Goal: Task Accomplishment & Management: Use online tool/utility

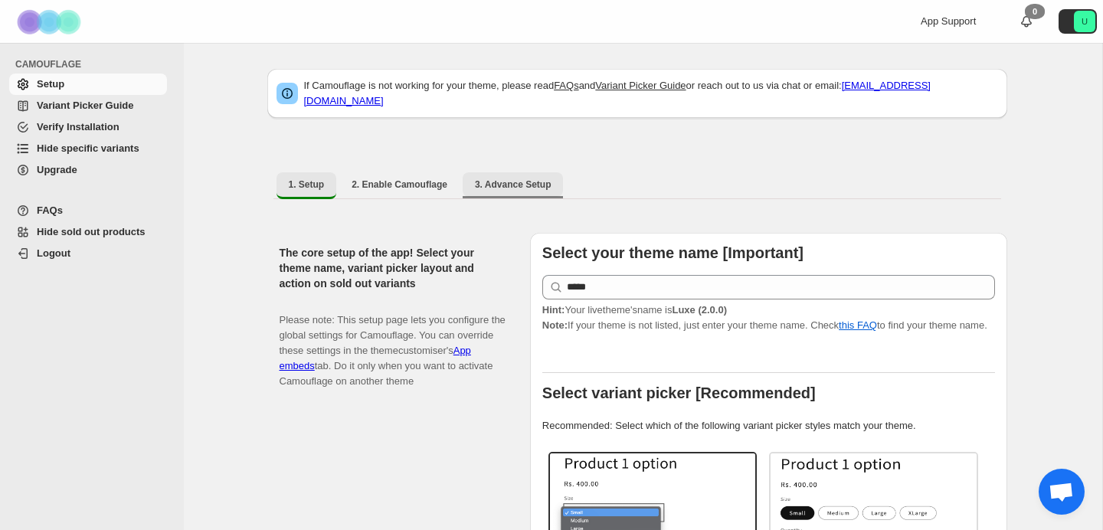
click at [512, 178] on span "3. Advance Setup" at bounding box center [513, 184] width 77 height 12
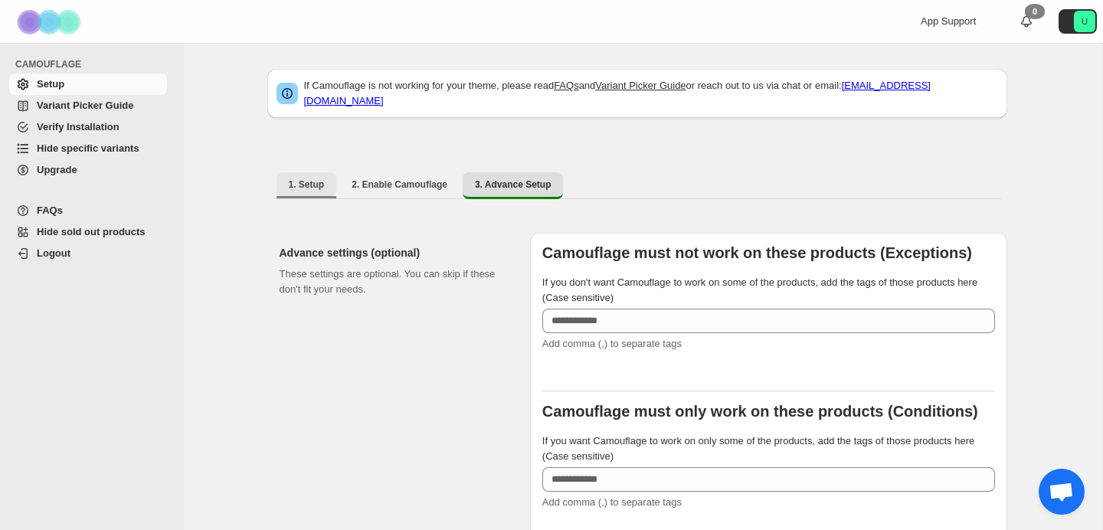
click at [314, 178] on span "1. Setup" at bounding box center [307, 184] width 36 height 12
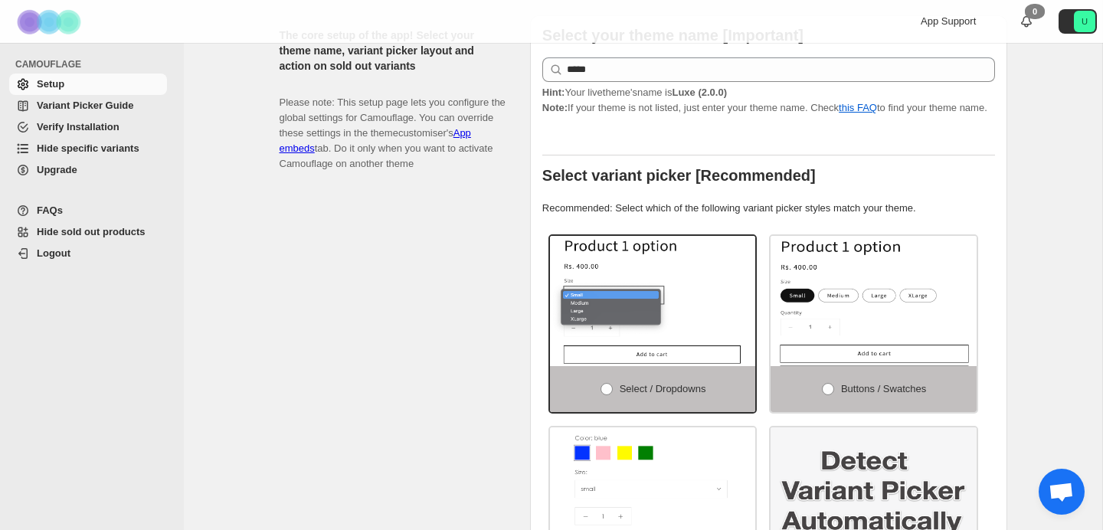
scroll to position [196, 0]
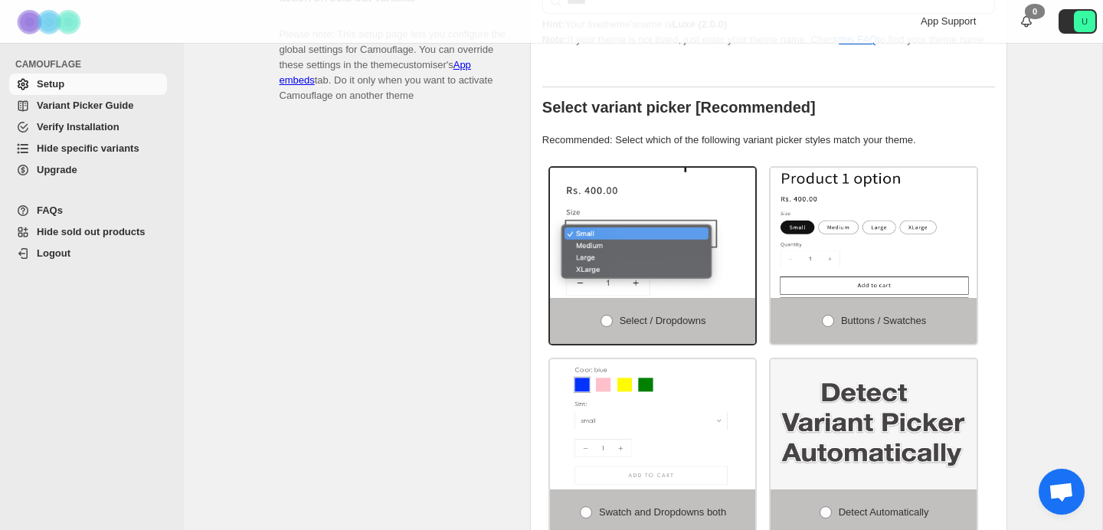
click at [666, 277] on img at bounding box center [699, 242] width 309 height 195
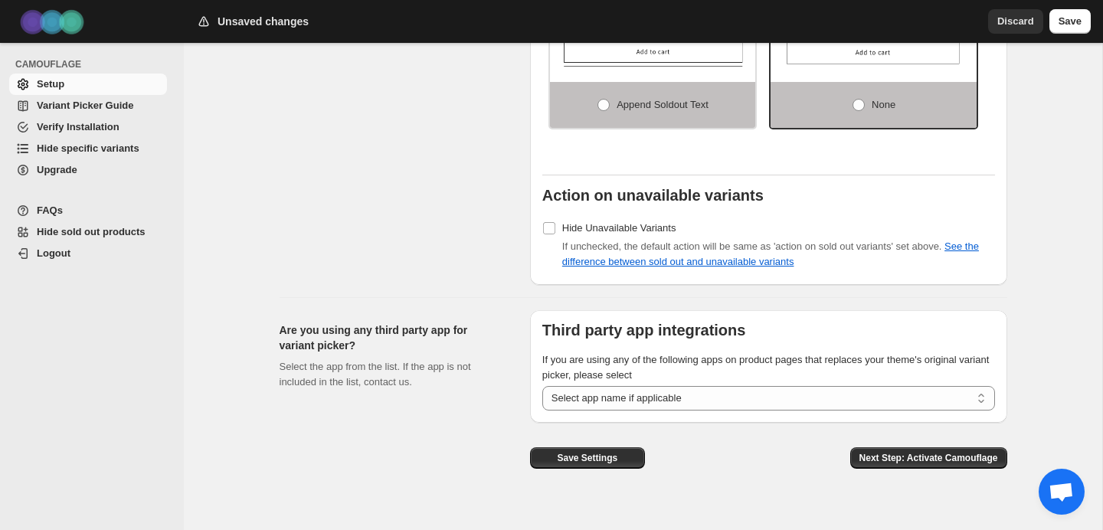
scroll to position [1231, 0]
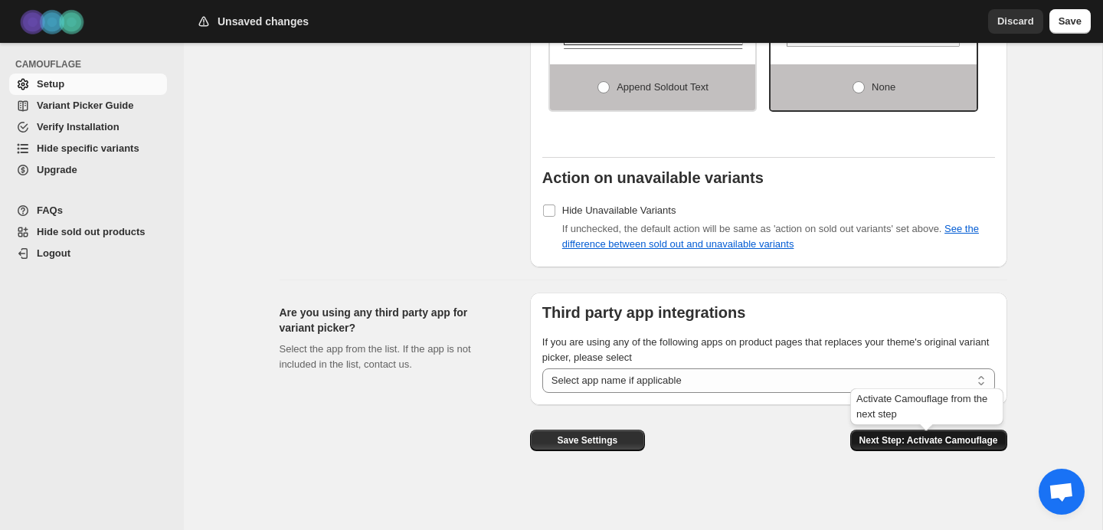
click at [923, 445] on span "Next Step: Activate Camouflage" at bounding box center [928, 440] width 139 height 12
select select "**********"
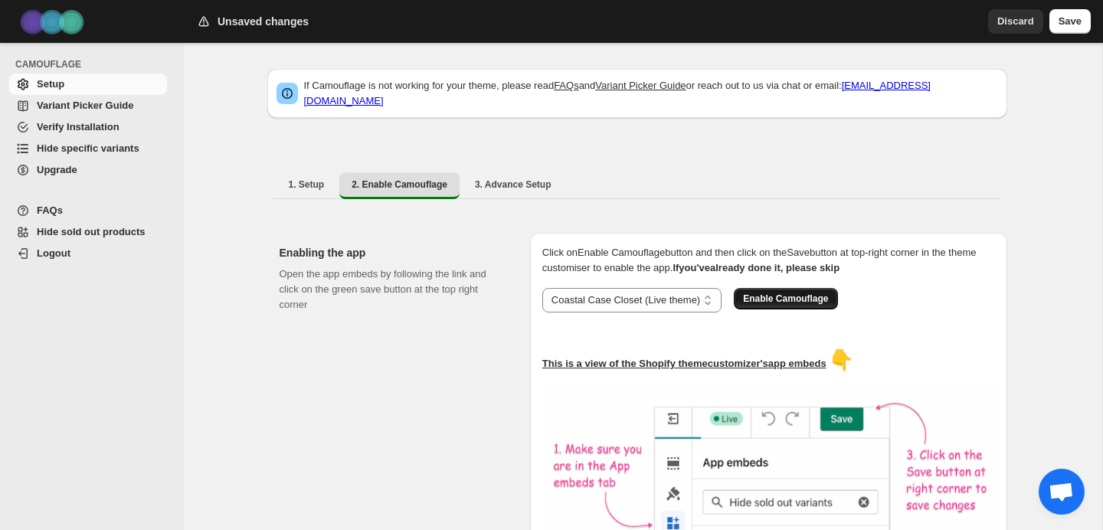
click at [828, 293] on span "Enable Camouflage" at bounding box center [785, 299] width 85 height 12
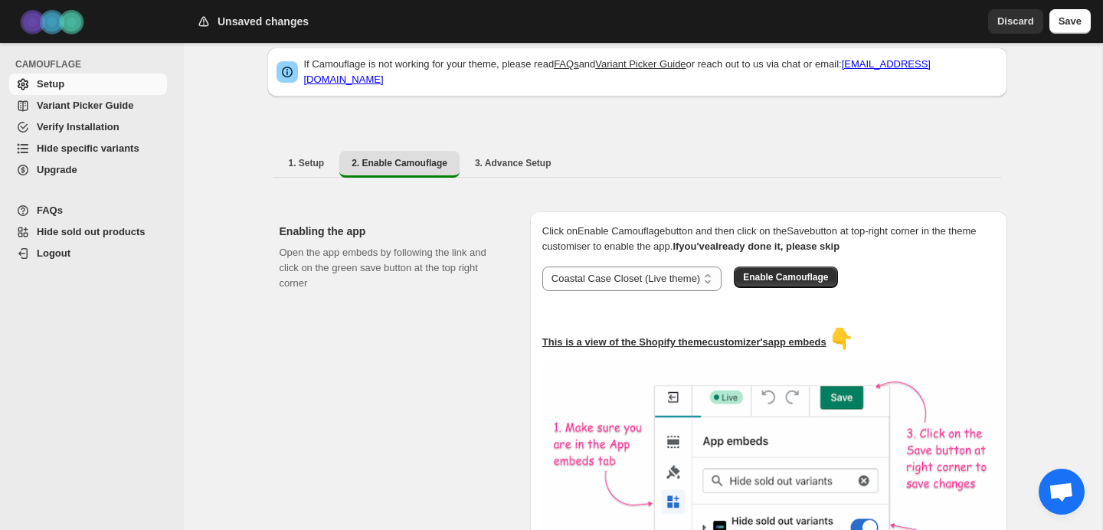
scroll to position [22, 0]
click at [513, 156] on span "3. Advance Setup" at bounding box center [513, 162] width 77 height 12
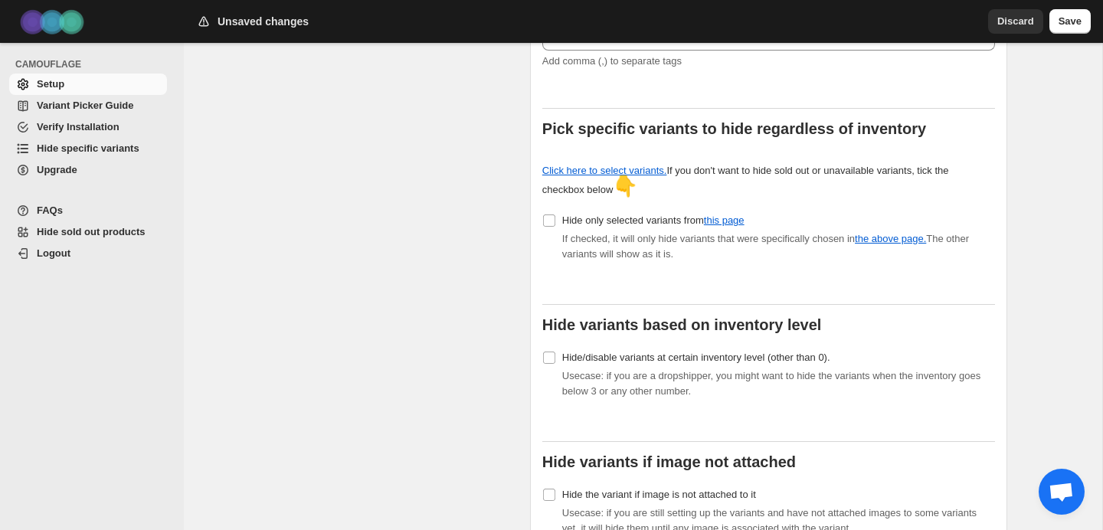
scroll to position [422, 0]
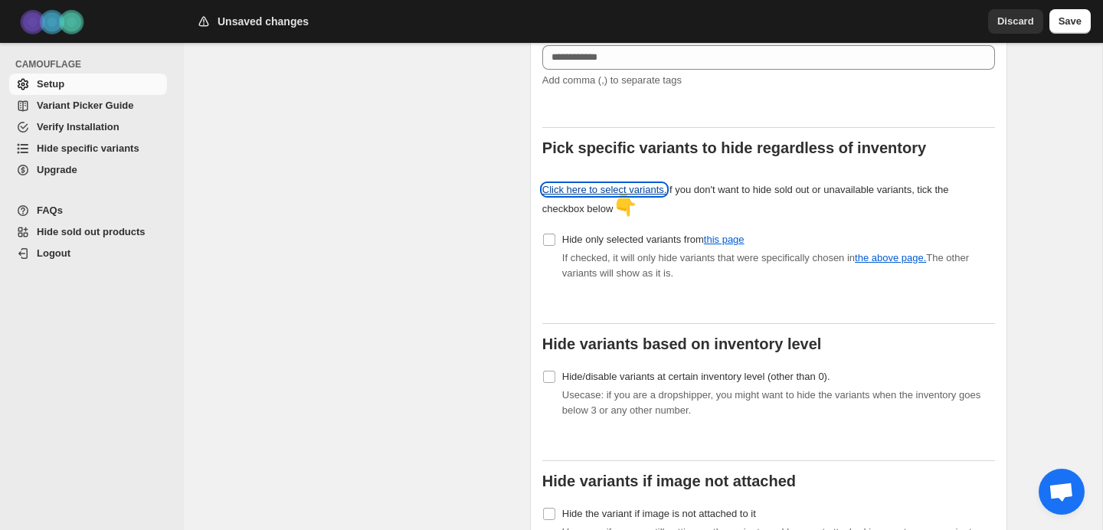
click at [616, 184] on link "Click here to select variants." at bounding box center [604, 189] width 125 height 11
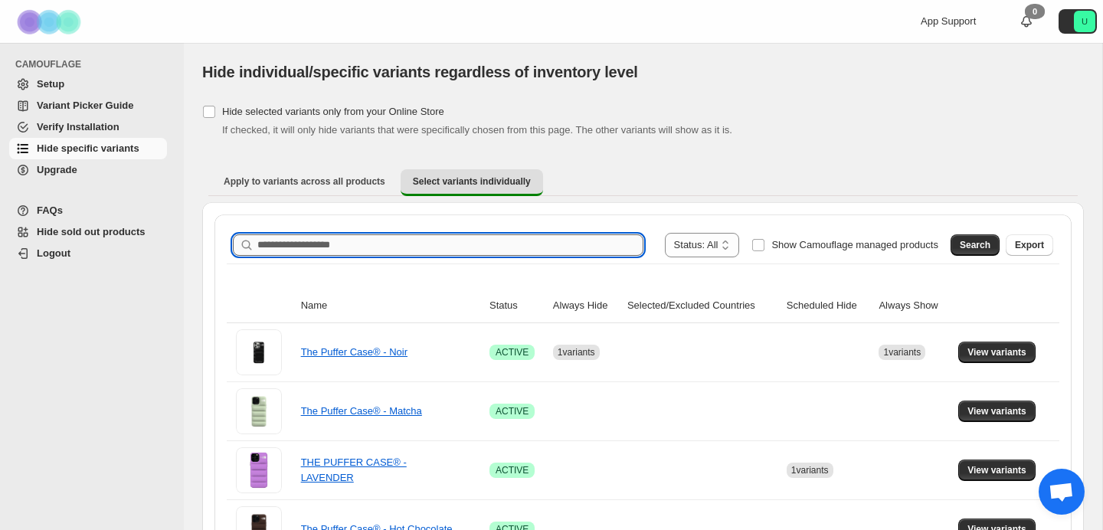
click at [430, 255] on input "Search product name" at bounding box center [450, 244] width 386 height 21
type input "**********"
click at [440, 260] on div "**********" at bounding box center [643, 245] width 832 height 37
click at [446, 237] on input "**********" at bounding box center [436, 244] width 358 height 21
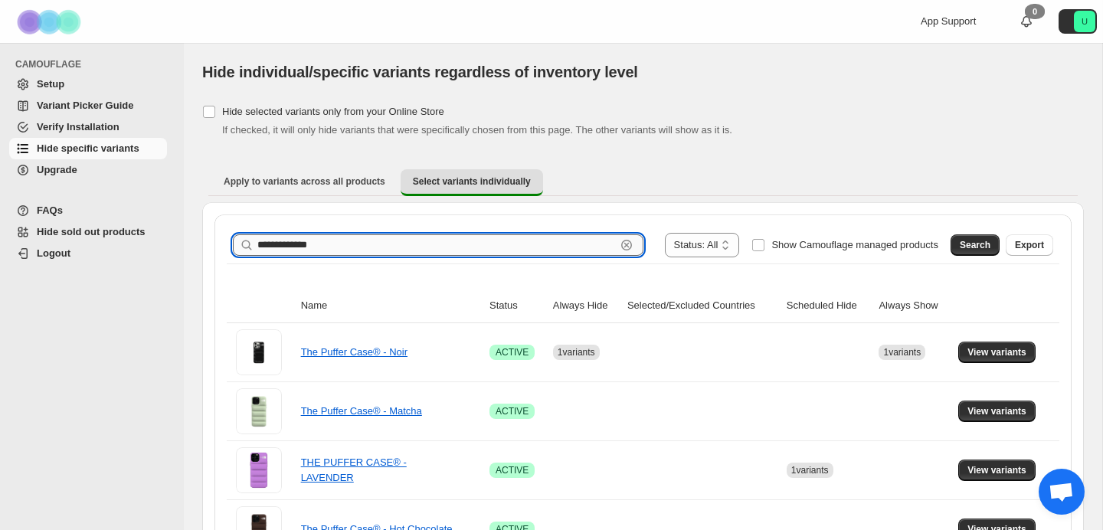
click at [446, 237] on input "**********" at bounding box center [436, 244] width 358 height 21
type input "****"
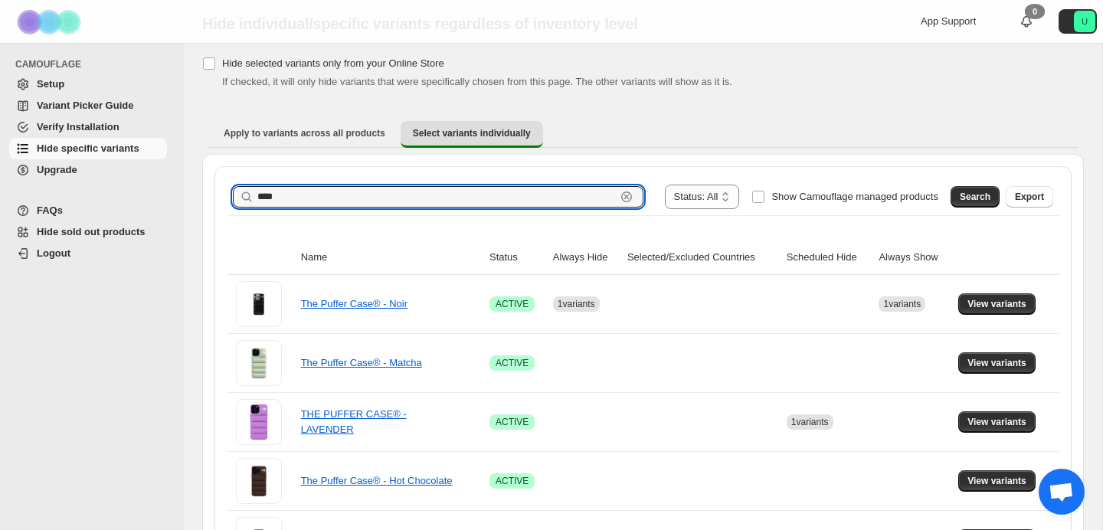
scroll to position [47, 0]
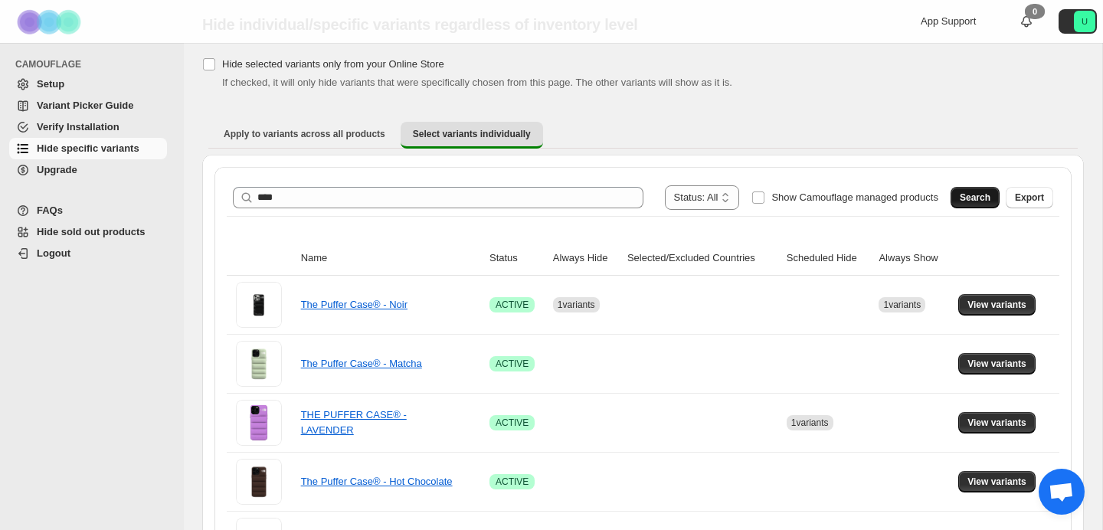
click at [985, 191] on button "Search" at bounding box center [974, 197] width 49 height 21
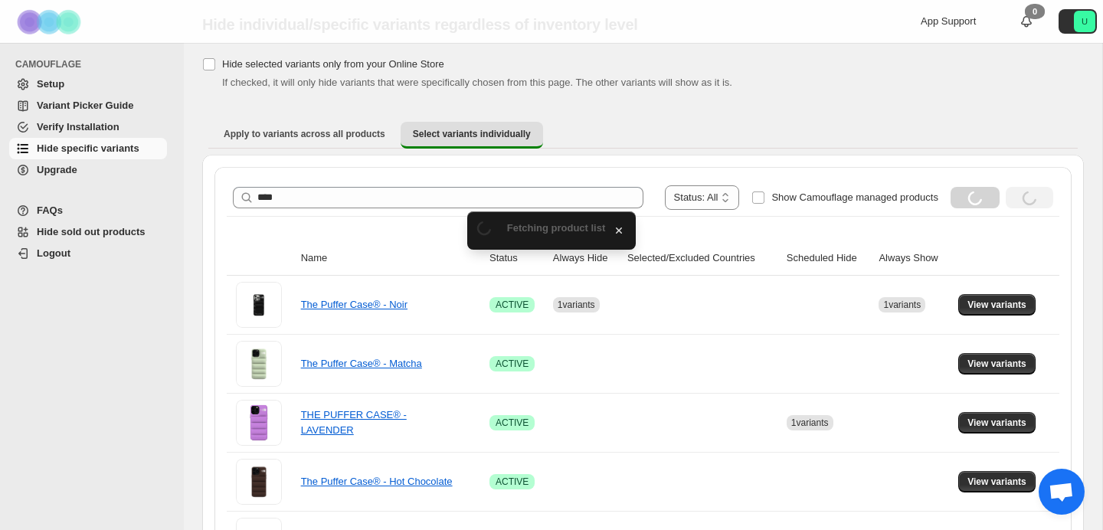
scroll to position [0, 0]
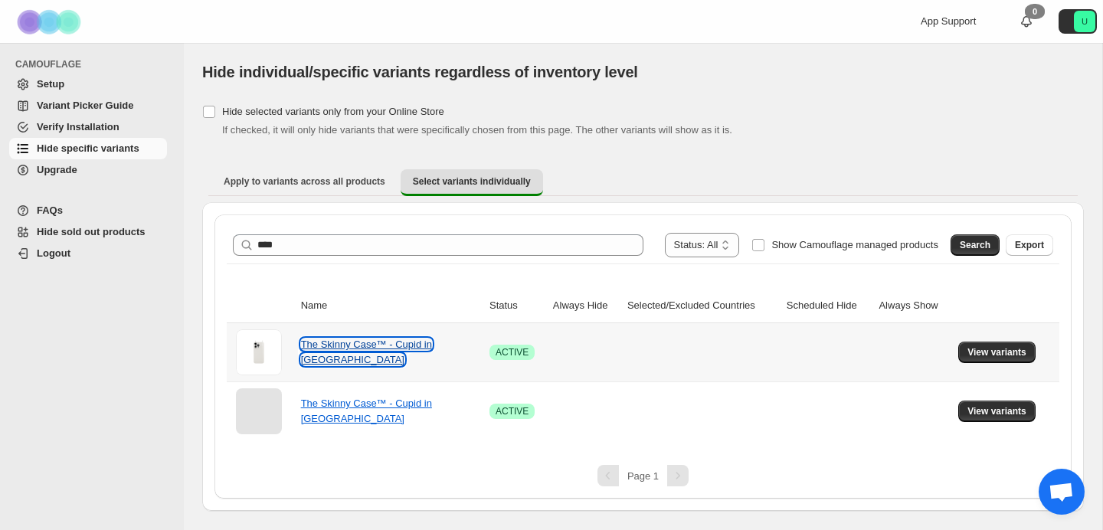
click at [364, 341] on link "The Skinny Case™ - Cupid in [GEOGRAPHIC_DATA]" at bounding box center [366, 352] width 131 height 27
click at [977, 358] on span "View variants" at bounding box center [996, 352] width 59 height 12
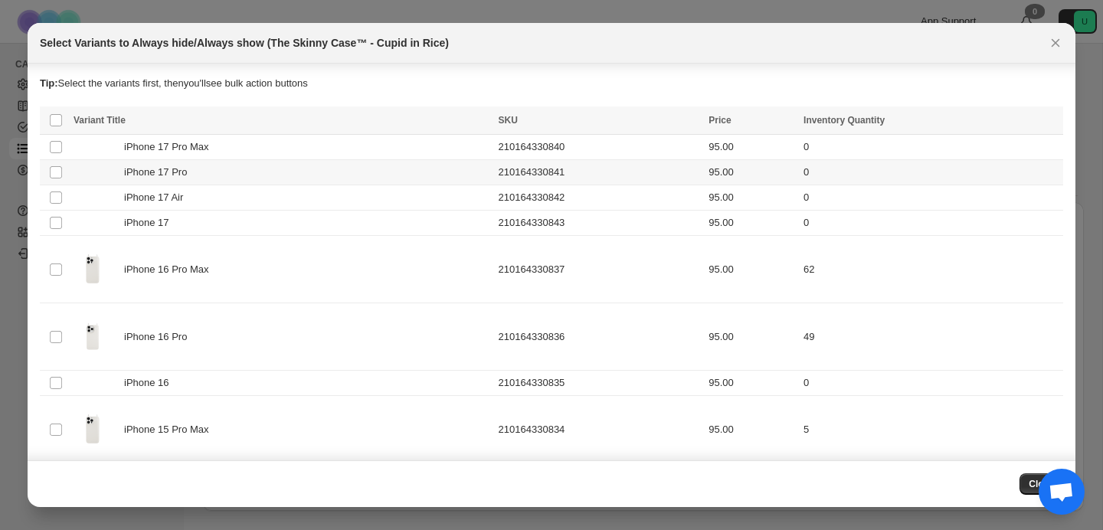
scroll to position [9, 0]
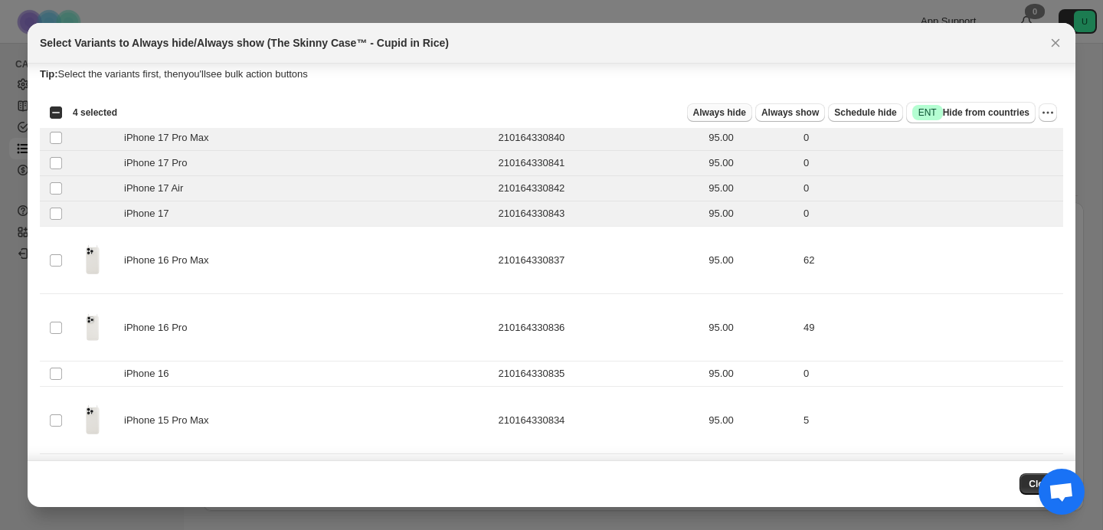
click at [719, 111] on span "Always hide" at bounding box center [719, 112] width 53 height 12
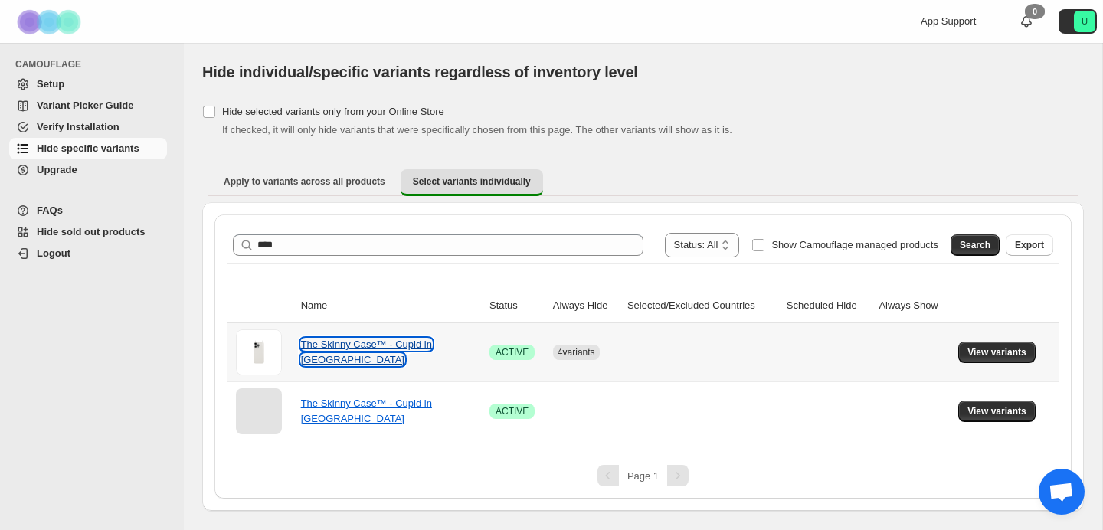
click at [378, 348] on link "The Skinny Case™ - Cupid in [GEOGRAPHIC_DATA]" at bounding box center [366, 352] width 131 height 27
click at [827, 252] on span "Show Camouflage managed products" at bounding box center [854, 244] width 167 height 15
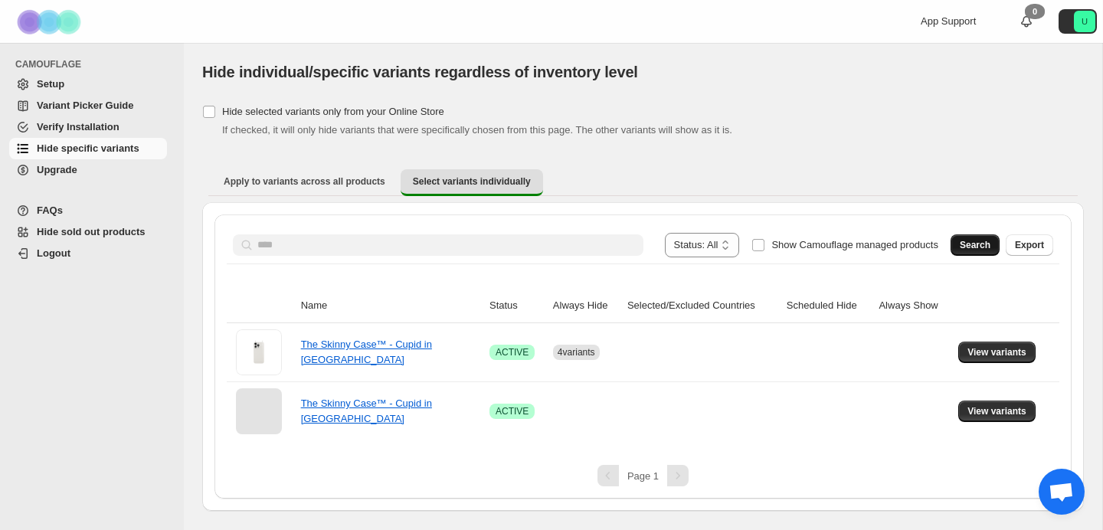
click at [983, 253] on button "Search" at bounding box center [974, 244] width 49 height 21
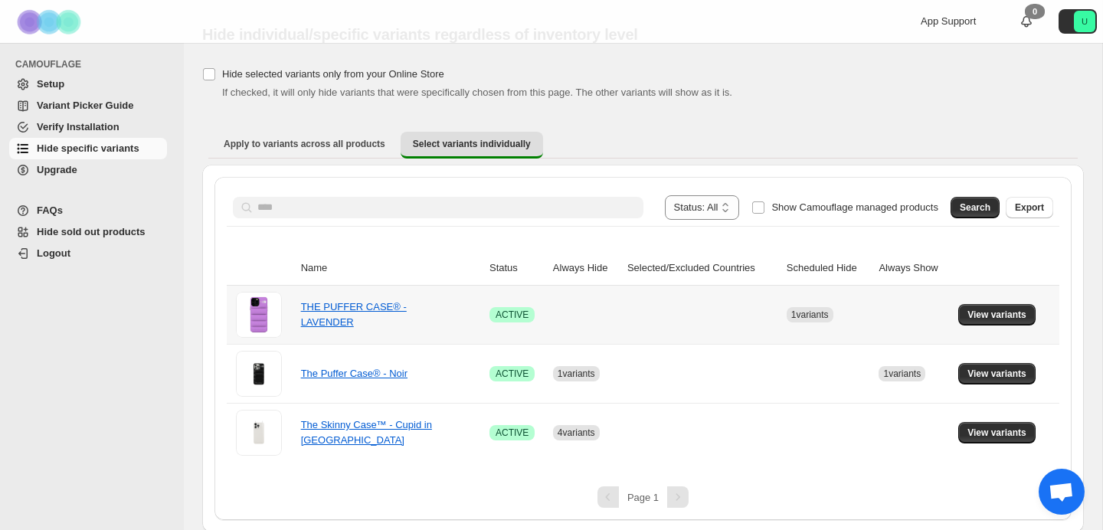
scroll to position [40, 0]
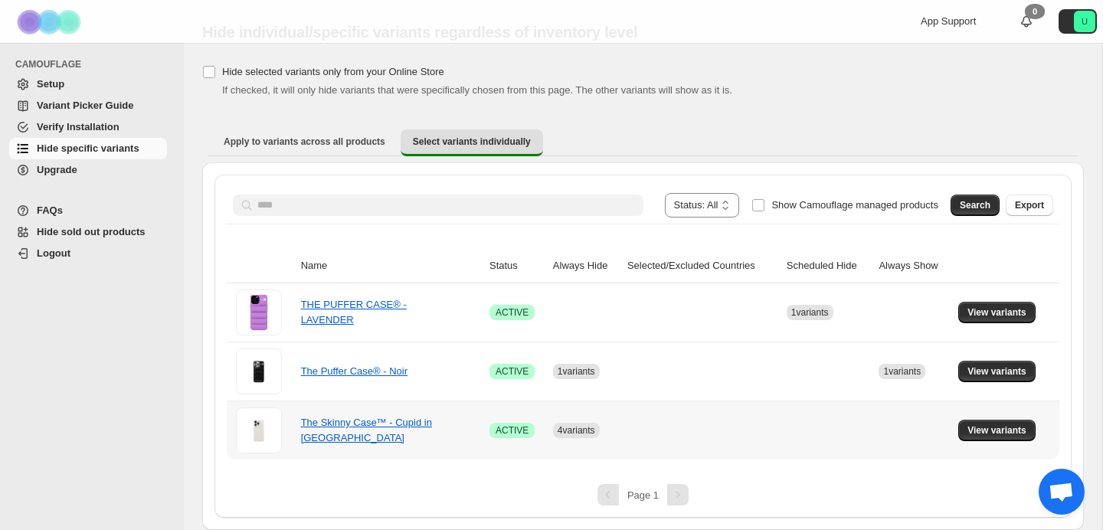
click at [330, 431] on div "The Skinny Case™ - Cupid in [GEOGRAPHIC_DATA]" at bounding box center [377, 430] width 153 height 31
click at [339, 411] on td "The Skinny Case™ - Cupid in [GEOGRAPHIC_DATA]" at bounding box center [390, 430] width 188 height 59
click at [344, 425] on link "The Skinny Case™ - Cupid in [GEOGRAPHIC_DATA]" at bounding box center [366, 430] width 131 height 27
click at [979, 425] on span "View variants" at bounding box center [996, 430] width 59 height 12
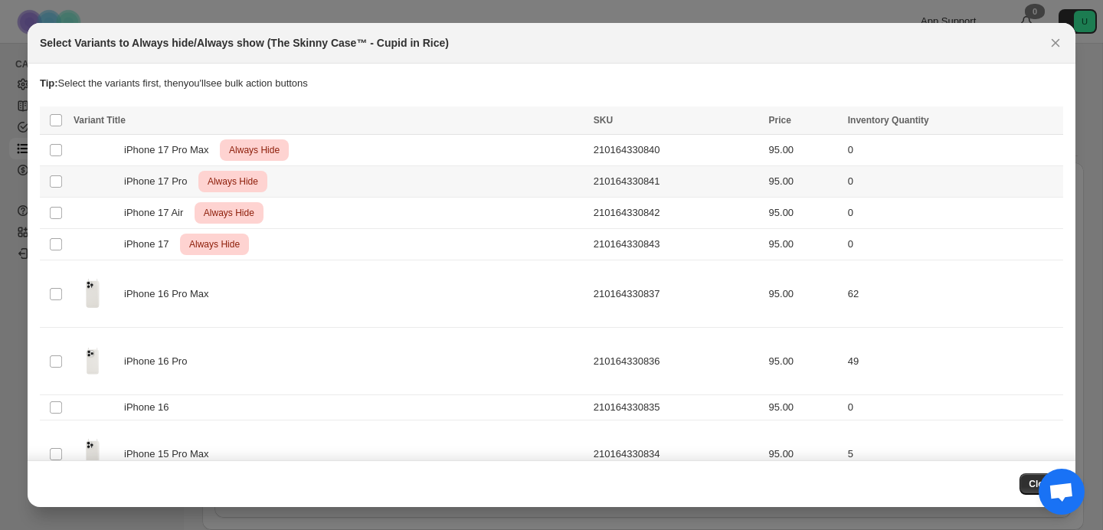
click at [240, 183] on span "Always Hide" at bounding box center [232, 181] width 57 height 18
click at [81, 149] on div "iPhone 17 Pro Max Critical Always Hide" at bounding box center [329, 149] width 511 height 21
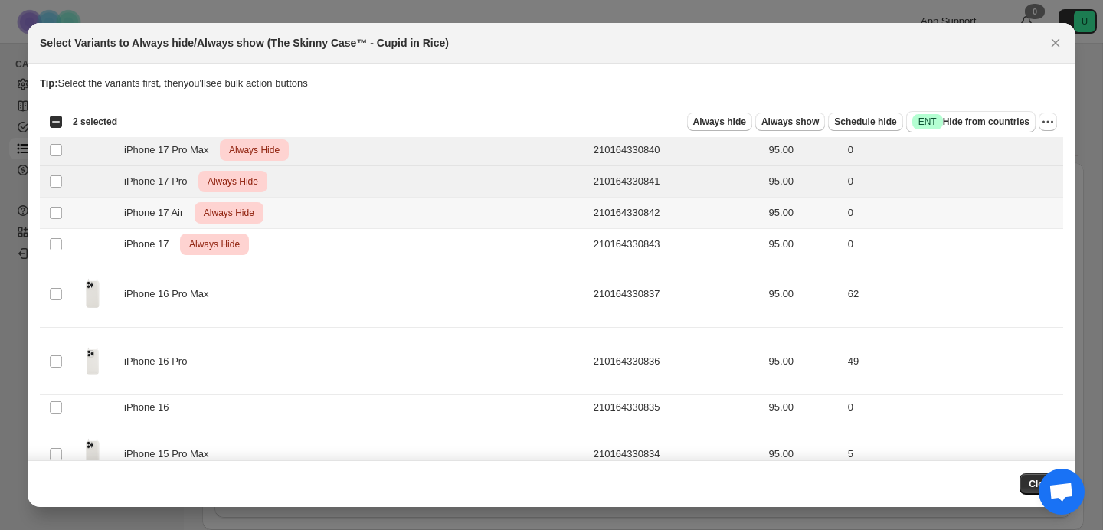
click at [90, 216] on div "iPhone 17 Air Critical Always Hide" at bounding box center [329, 212] width 511 height 21
click at [91, 242] on div "iPhone 17 Critical Always Hide" at bounding box center [329, 244] width 511 height 21
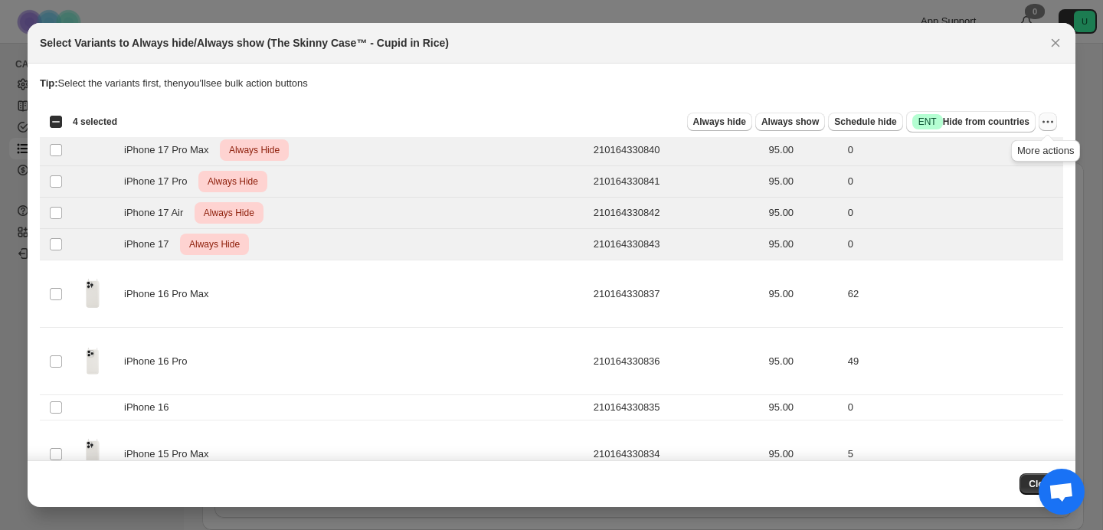
click at [1050, 113] on button "More actions" at bounding box center [1047, 122] width 18 height 18
click at [1016, 150] on span "Undo always hide" at bounding box center [992, 152] width 111 height 15
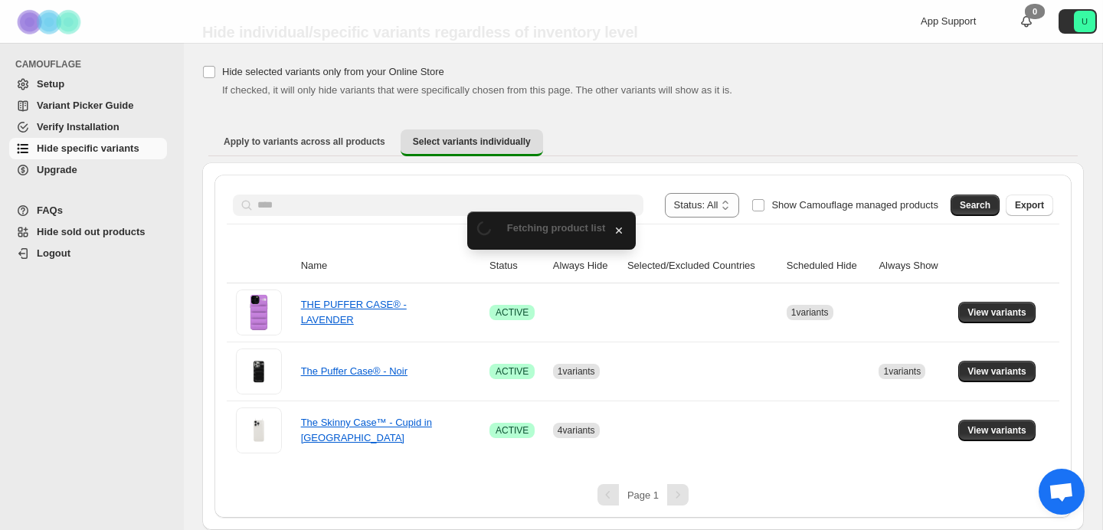
scroll to position [0, 0]
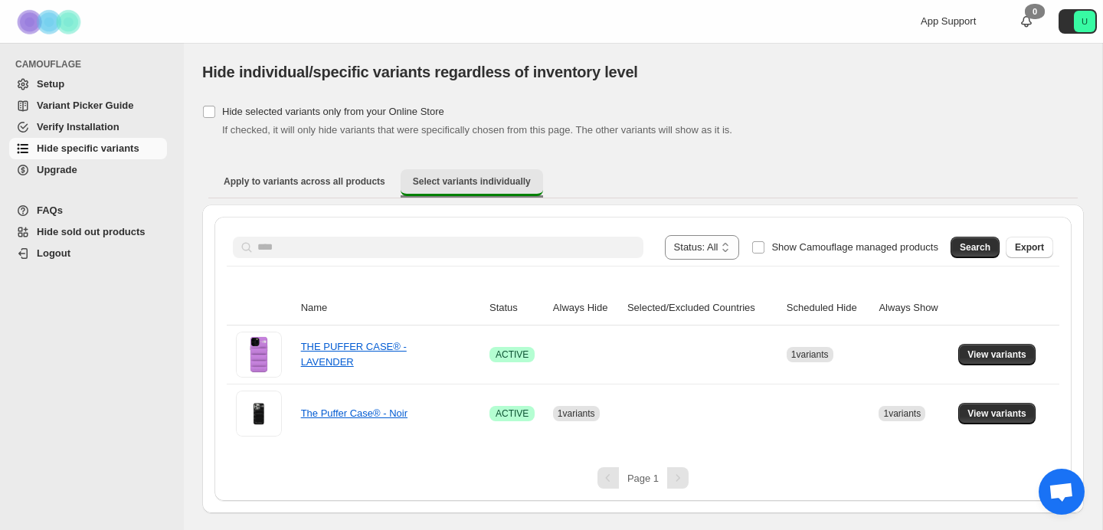
click at [429, 185] on span "Select variants individually" at bounding box center [472, 181] width 118 height 12
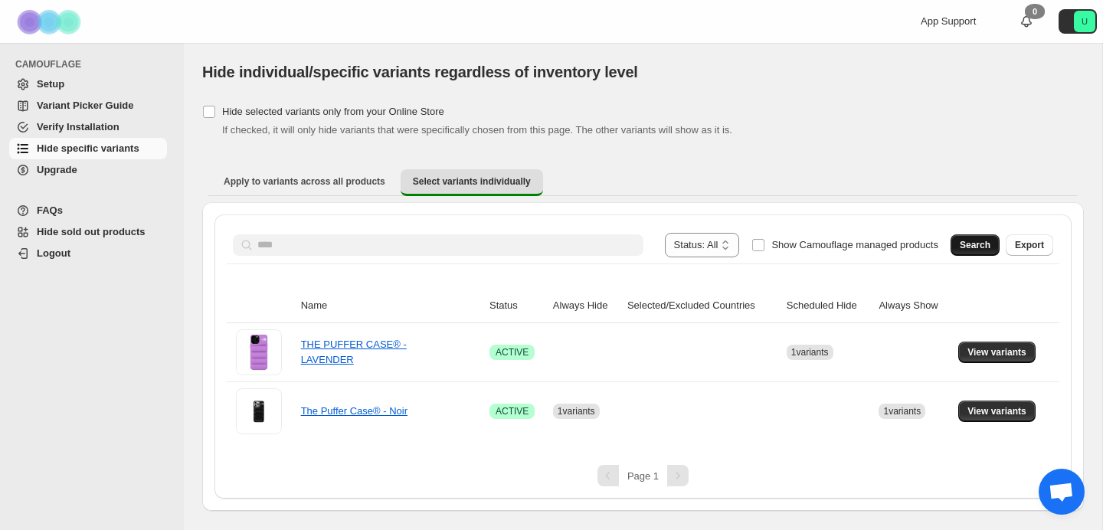
click at [986, 244] on span "Search" at bounding box center [975, 245] width 31 height 12
click at [973, 244] on span "Search" at bounding box center [975, 245] width 31 height 12
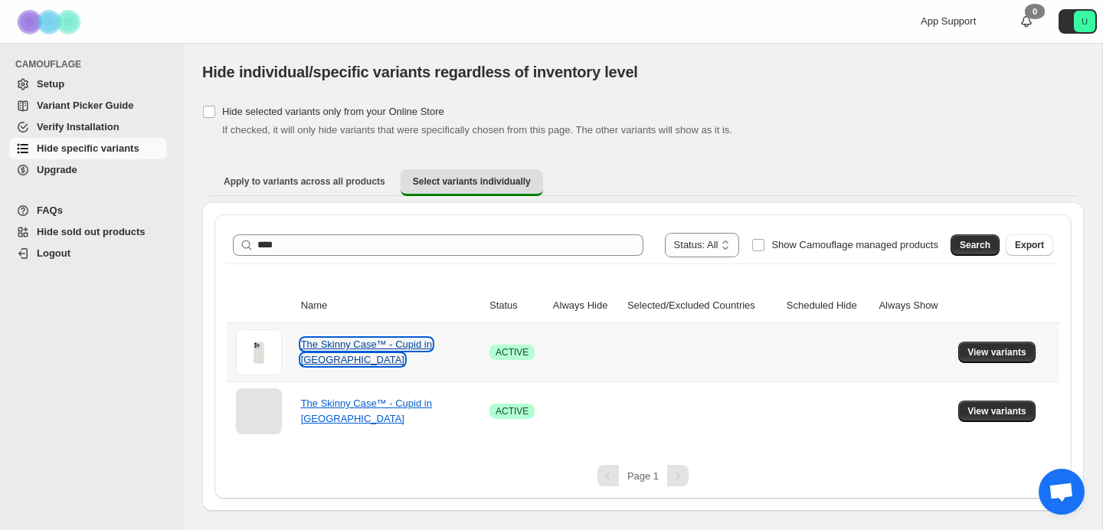
click at [355, 346] on link "The Skinny Case™ - Cupid in [GEOGRAPHIC_DATA]" at bounding box center [366, 352] width 131 height 27
click at [1002, 348] on span "View variants" at bounding box center [996, 352] width 59 height 12
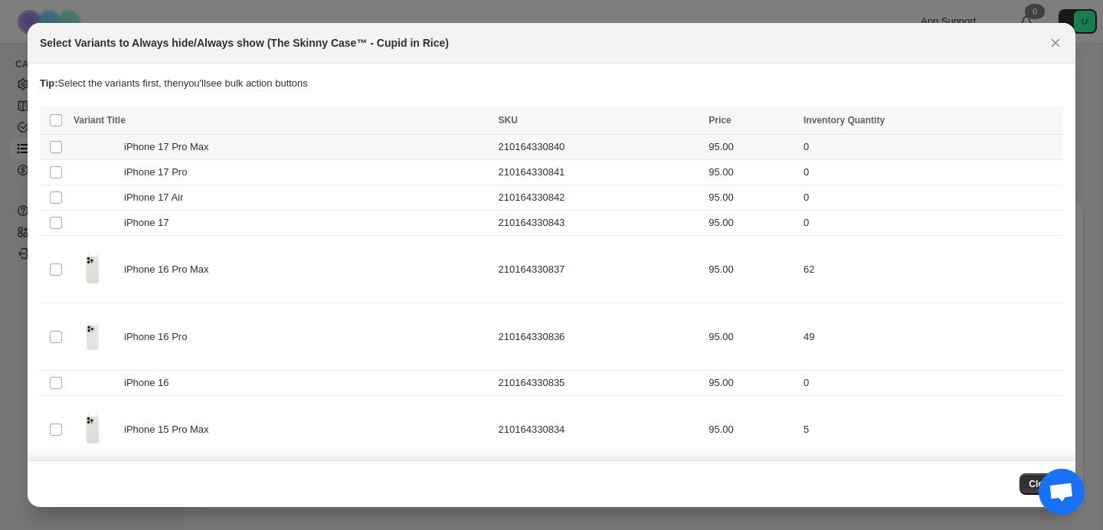
click at [54, 139] on td "Select product variant" at bounding box center [54, 147] width 29 height 25
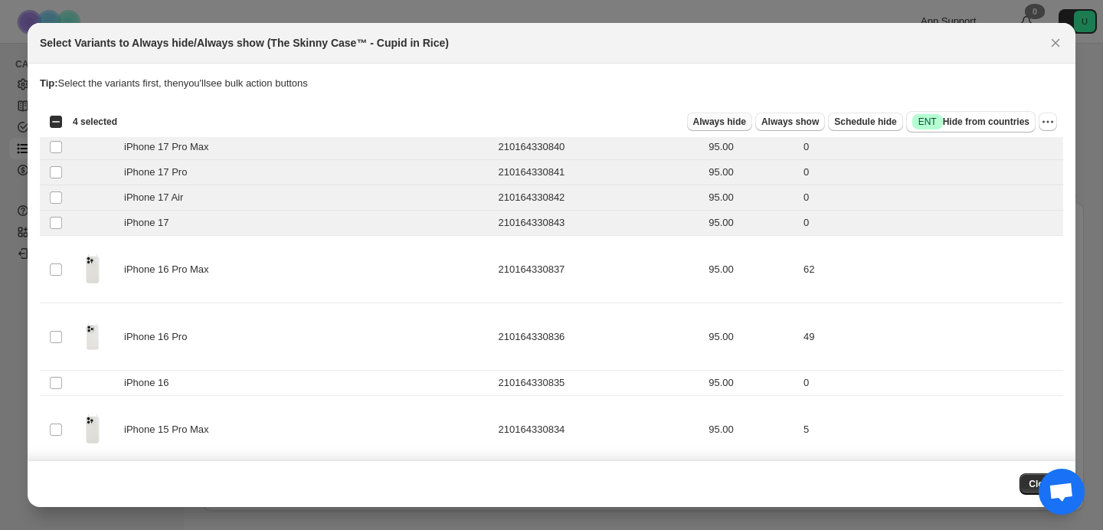
click at [729, 127] on span "Always hide" at bounding box center [719, 122] width 53 height 12
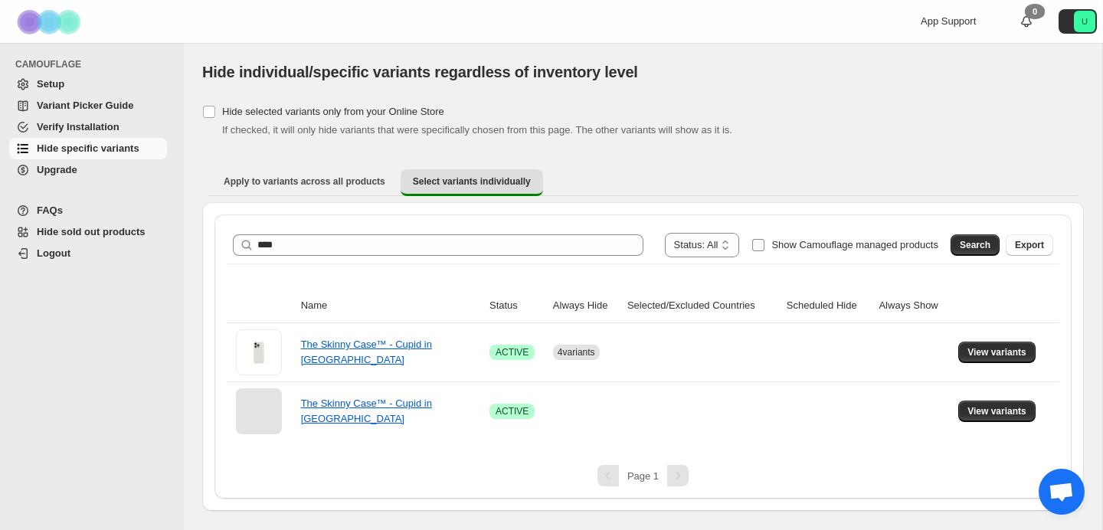
click at [845, 246] on span "Show Camouflage managed products" at bounding box center [854, 244] width 167 height 11
click at [974, 240] on span "Search" at bounding box center [975, 245] width 31 height 12
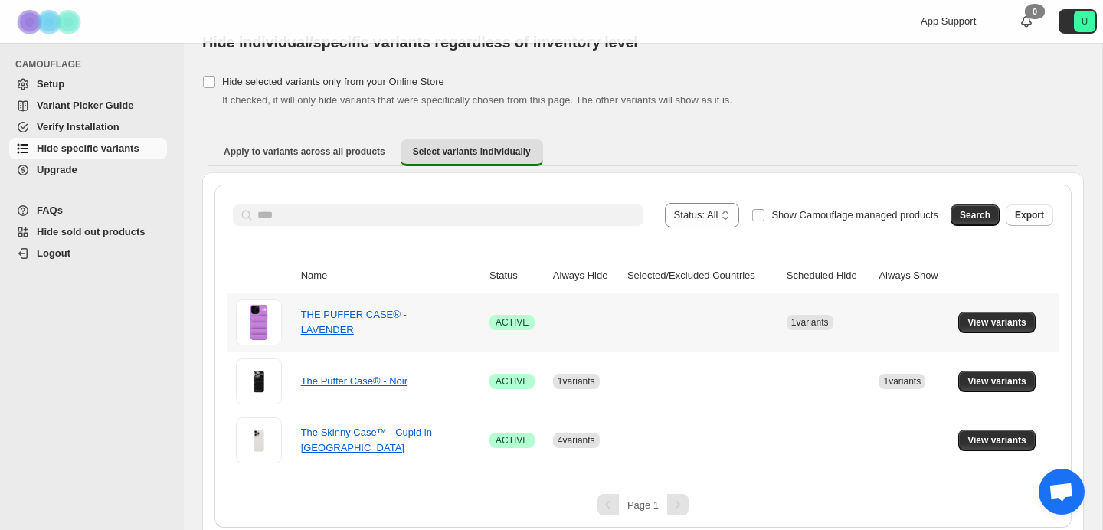
scroll to position [31, 0]
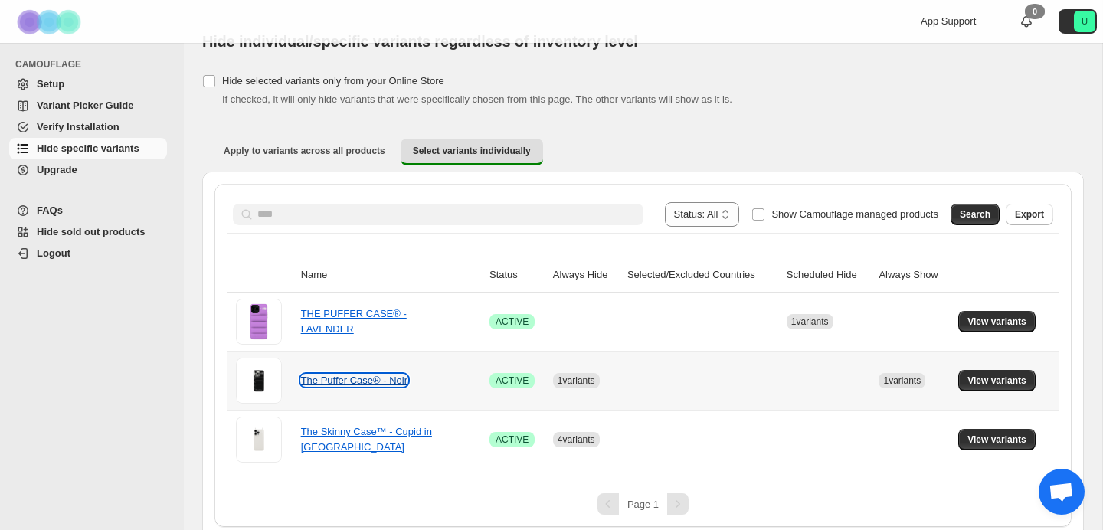
click at [387, 381] on link "The Puffer Case® - Noir" at bounding box center [354, 379] width 106 height 11
click at [1008, 381] on span "View variants" at bounding box center [996, 380] width 59 height 12
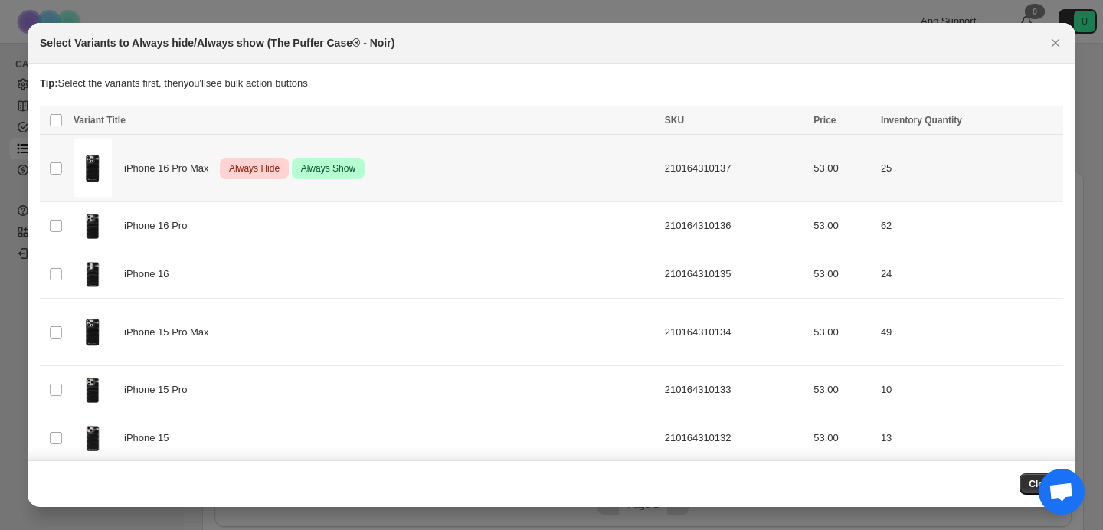
click at [342, 167] on span "Always Show" at bounding box center [328, 168] width 61 height 18
click at [1043, 118] on icon "More actions" at bounding box center [1047, 121] width 15 height 15
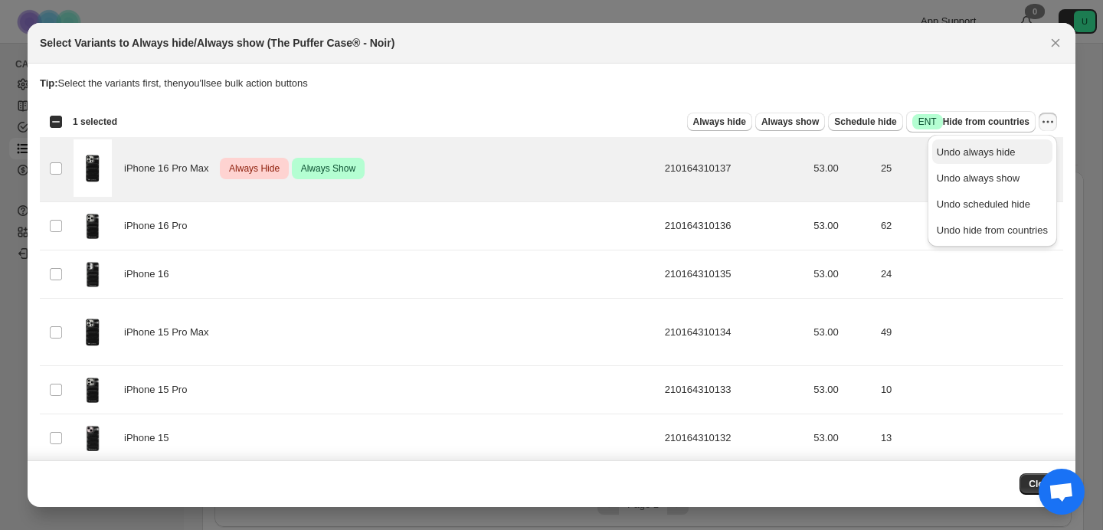
click at [1023, 146] on span "Undo always hide" at bounding box center [992, 152] width 111 height 15
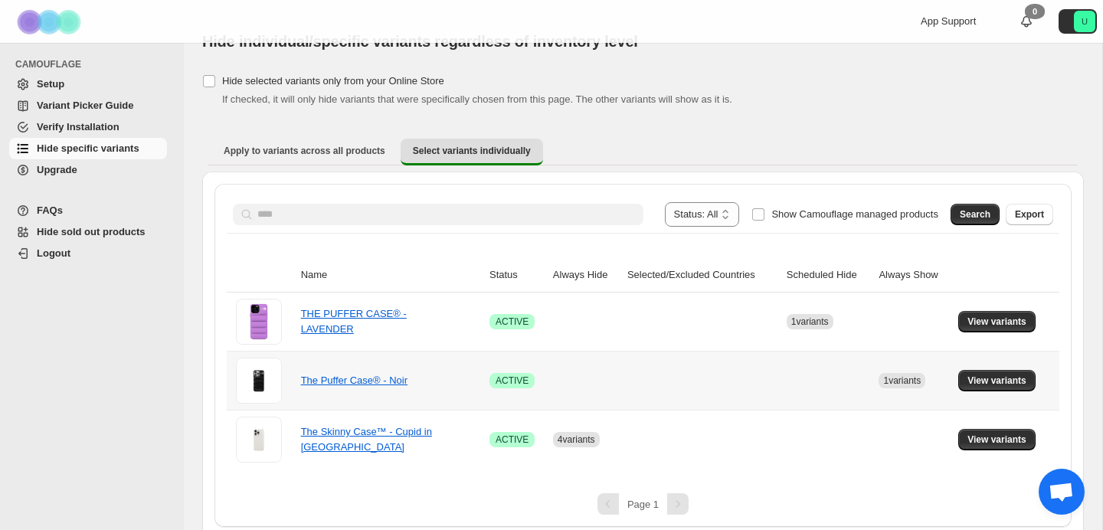
click at [686, 389] on td at bounding box center [702, 380] width 159 height 59
click at [996, 374] on button "View variants" at bounding box center [996, 380] width 77 height 21
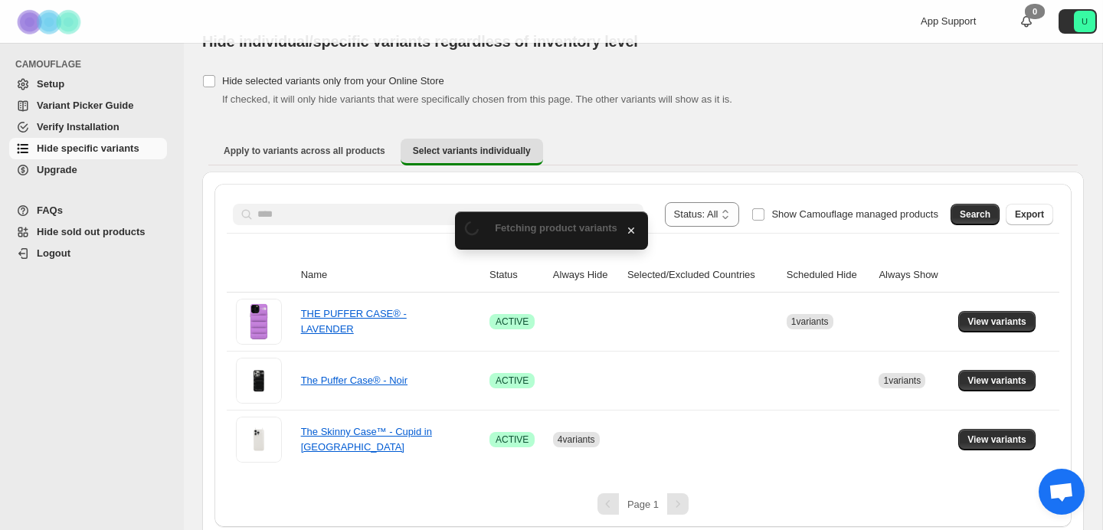
scroll to position [0, 0]
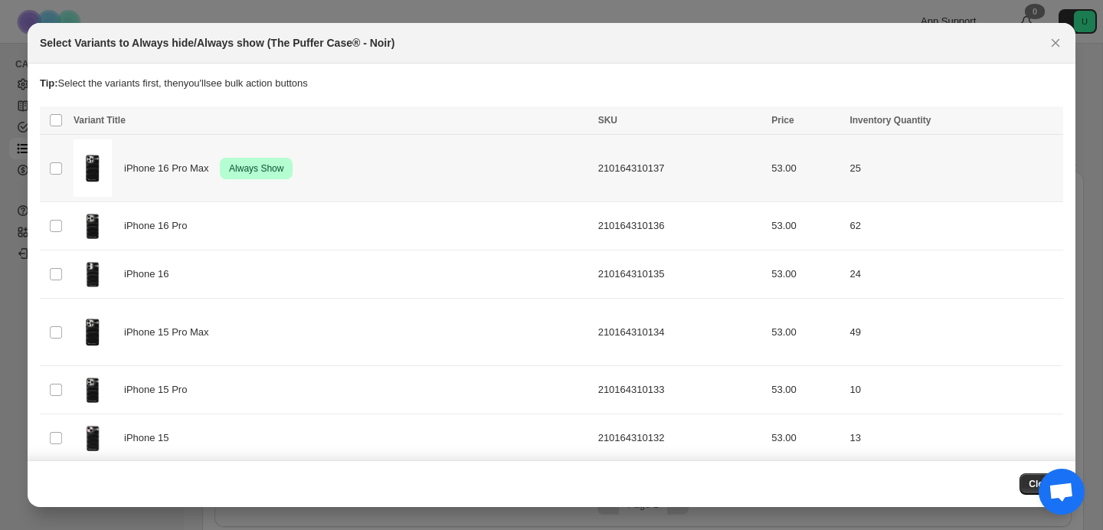
click at [603, 165] on td "210164310137" at bounding box center [681, 168] width 174 height 67
click at [1051, 116] on icon "More actions" at bounding box center [1047, 121] width 15 height 15
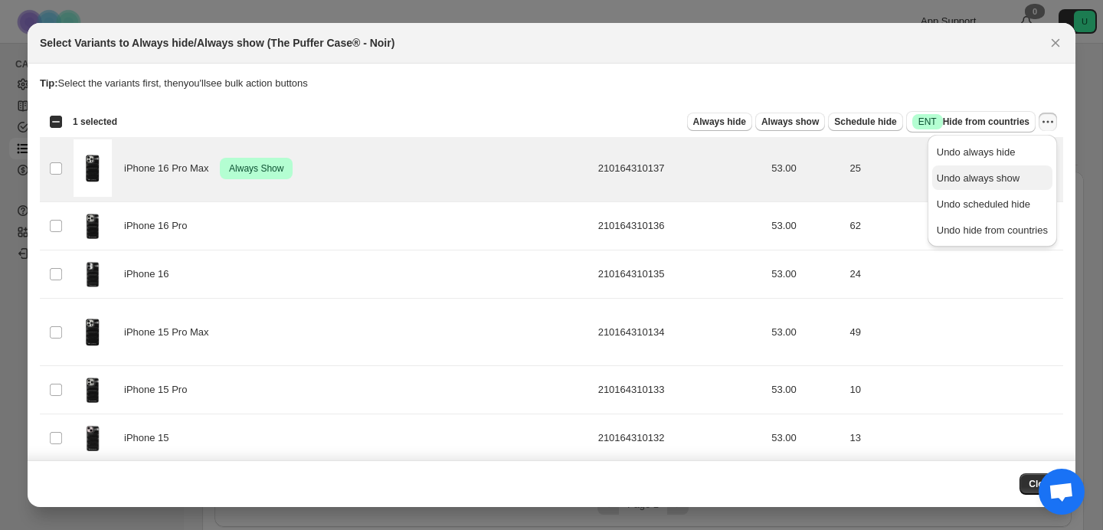
click at [1020, 168] on button "Undo always show" at bounding box center [992, 177] width 120 height 25
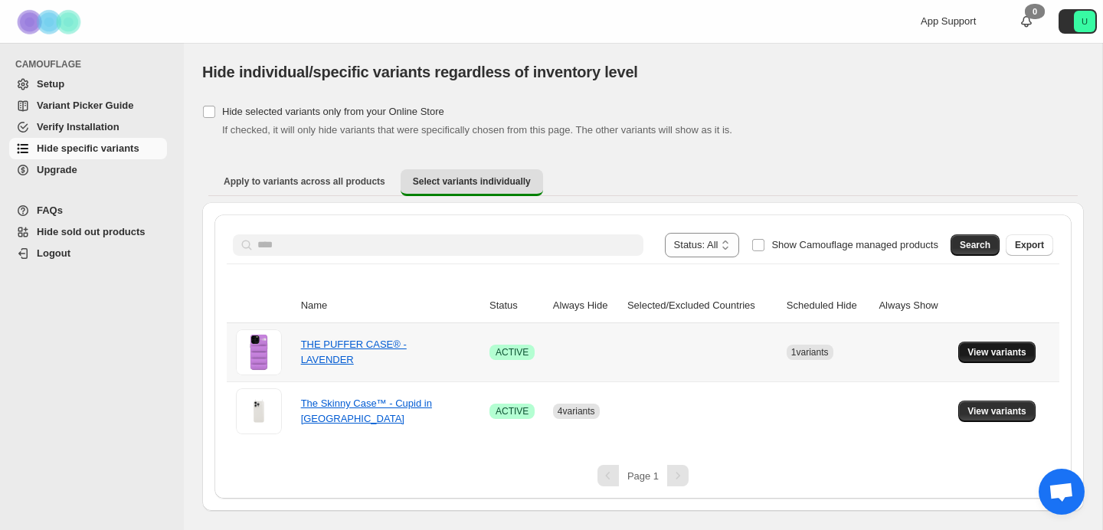
click at [978, 348] on span "View variants" at bounding box center [996, 352] width 59 height 12
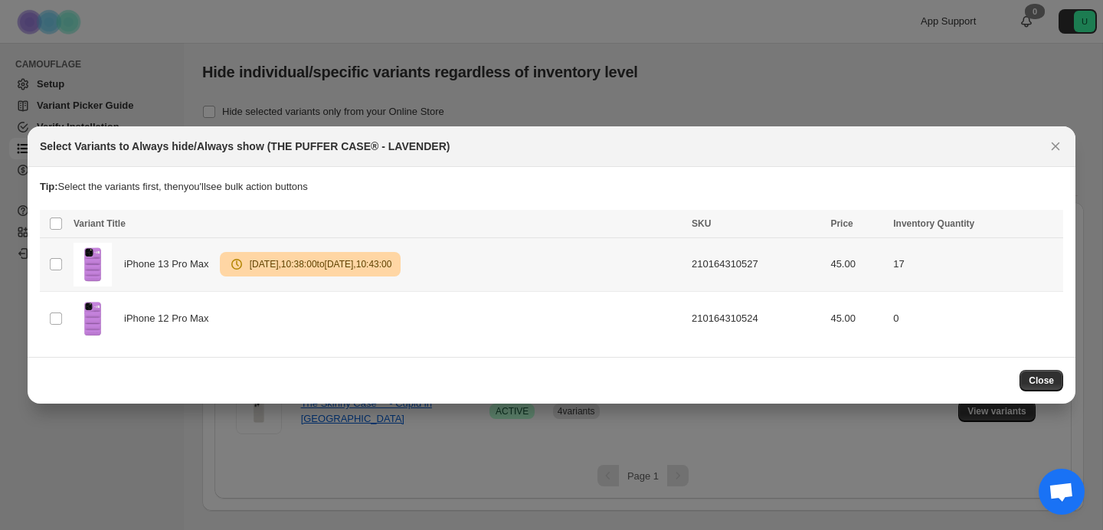
click at [499, 270] on div "iPhone 13 Pro Max Warning [DATE] 10:38:00 to [DATE] 10:43:00" at bounding box center [378, 265] width 609 height 44
click at [1050, 221] on icon "More actions" at bounding box center [1047, 224] width 15 height 15
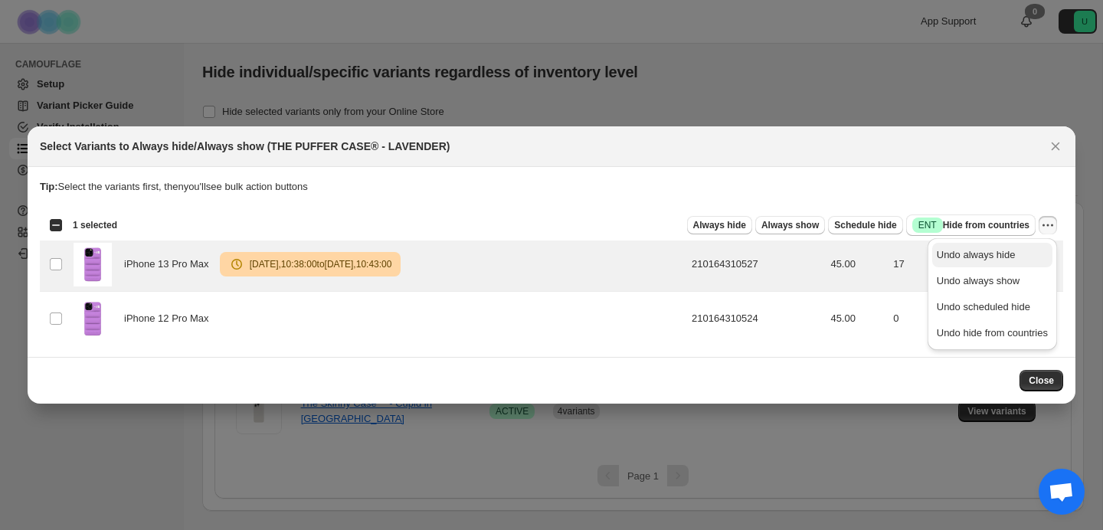
click at [1020, 253] on span "Undo always hide" at bounding box center [992, 254] width 111 height 15
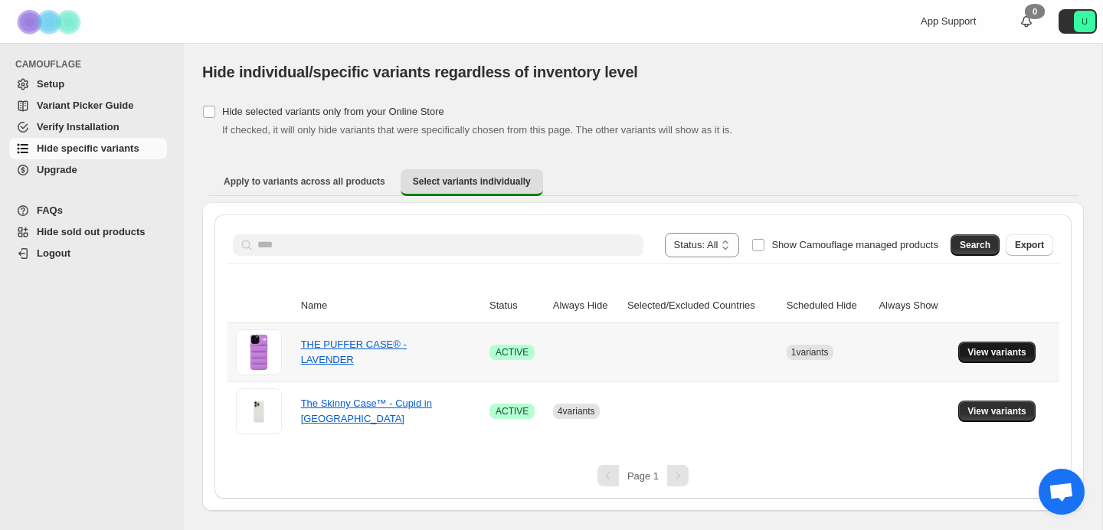
click at [992, 354] on span "View variants" at bounding box center [996, 352] width 59 height 12
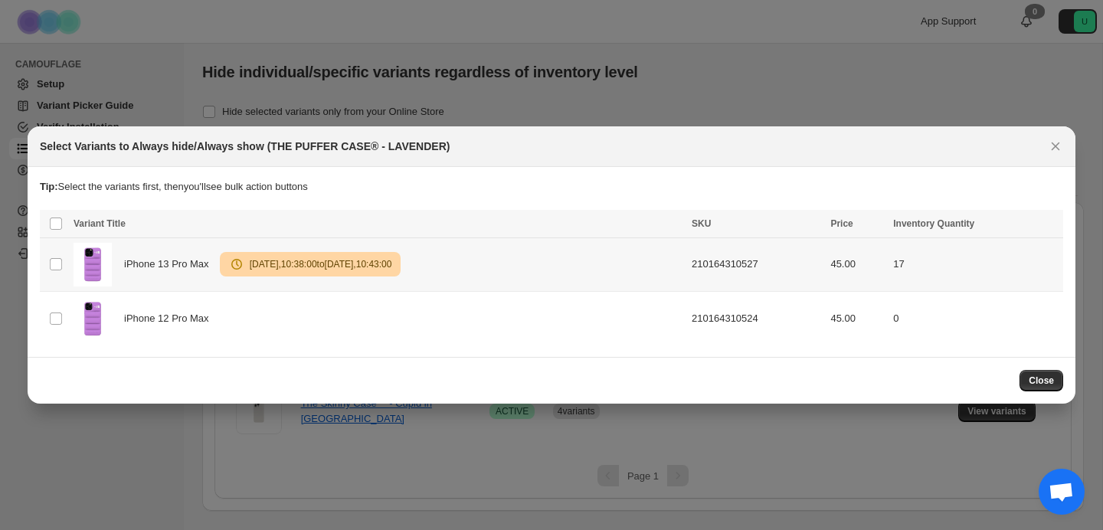
click at [730, 262] on td "210164310527" at bounding box center [756, 264] width 139 height 54
click at [1052, 219] on icon "More actions" at bounding box center [1047, 224] width 15 height 15
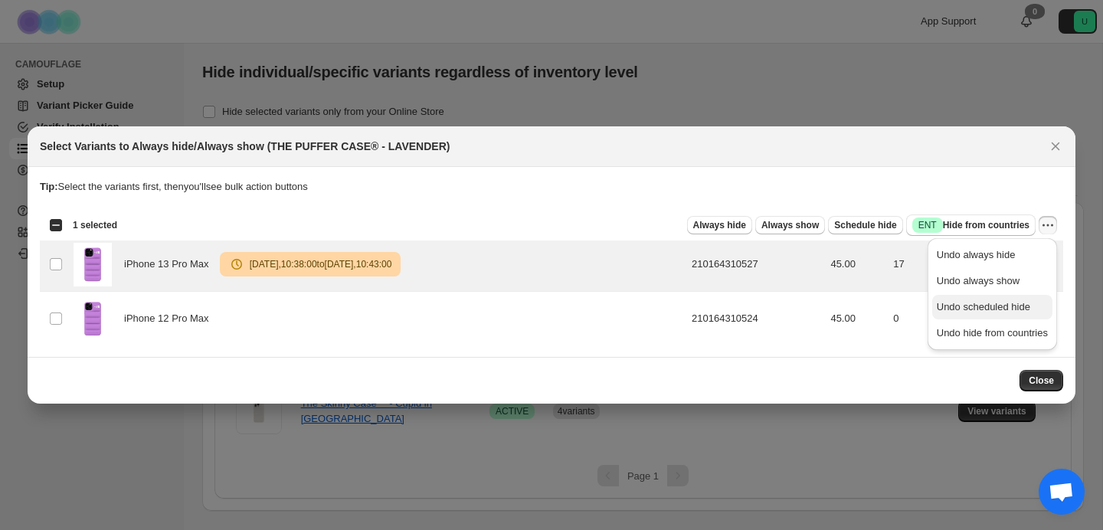
click at [1029, 295] on button "Undo scheduled hide" at bounding box center [992, 307] width 120 height 25
